Goal: Obtain resource: Download file/media

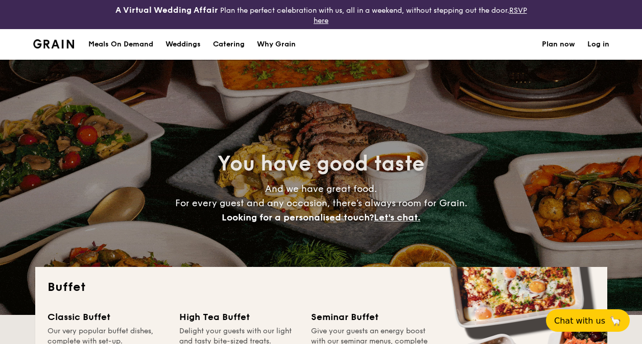
select select
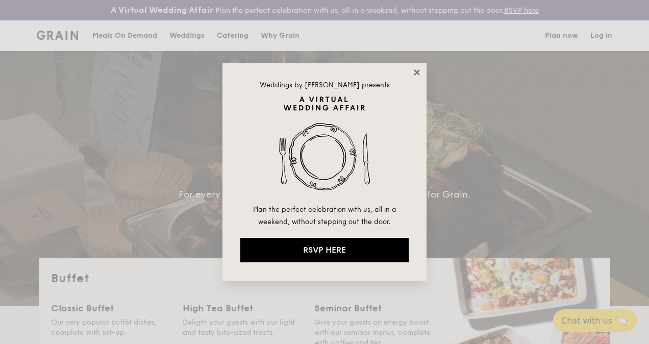
click at [419, 76] on icon at bounding box center [416, 72] width 9 height 9
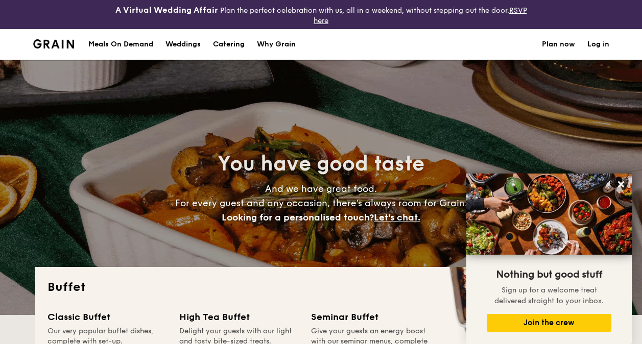
click at [142, 46] on div "Meals On Demand" at bounding box center [120, 44] width 65 height 31
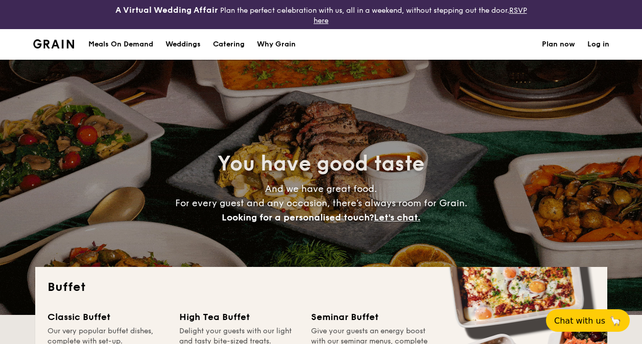
select select
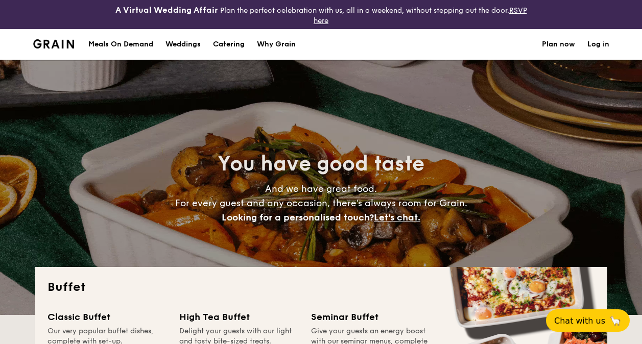
click at [228, 45] on h1 "Catering" at bounding box center [229, 44] width 32 height 31
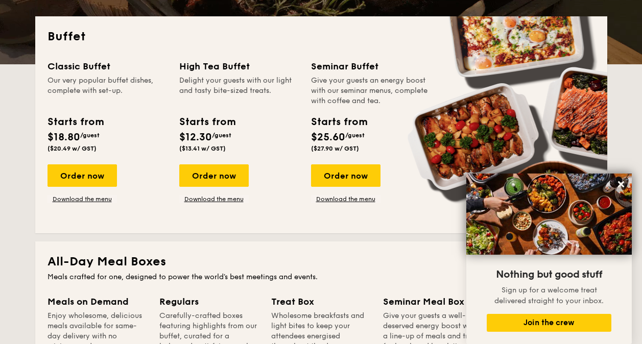
scroll to position [255, 0]
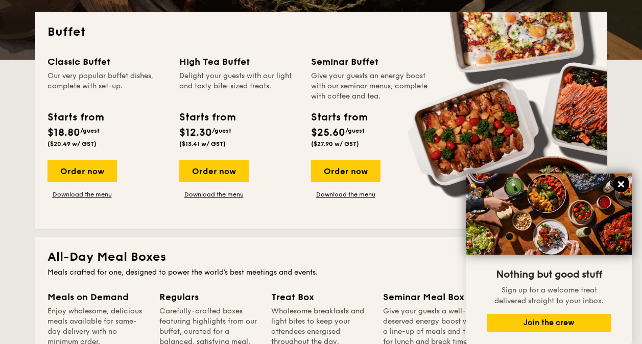
click at [619, 186] on icon at bounding box center [621, 184] width 6 height 6
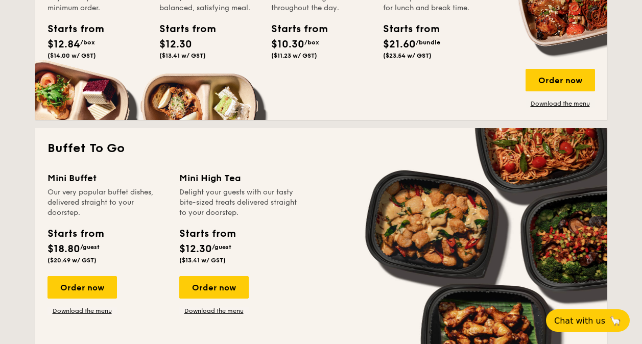
scroll to position [613, 0]
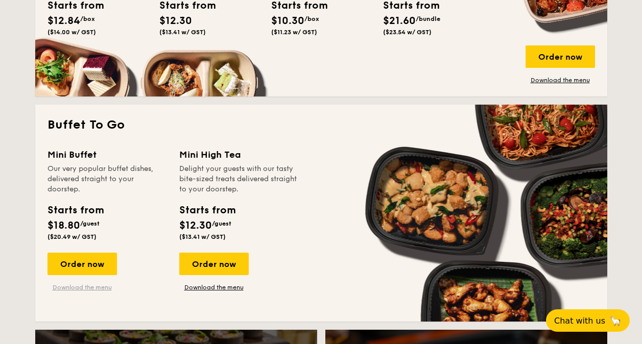
click at [84, 290] on link "Download the menu" at bounding box center [81, 287] width 69 height 8
